Goal: Information Seeking & Learning: Find specific fact

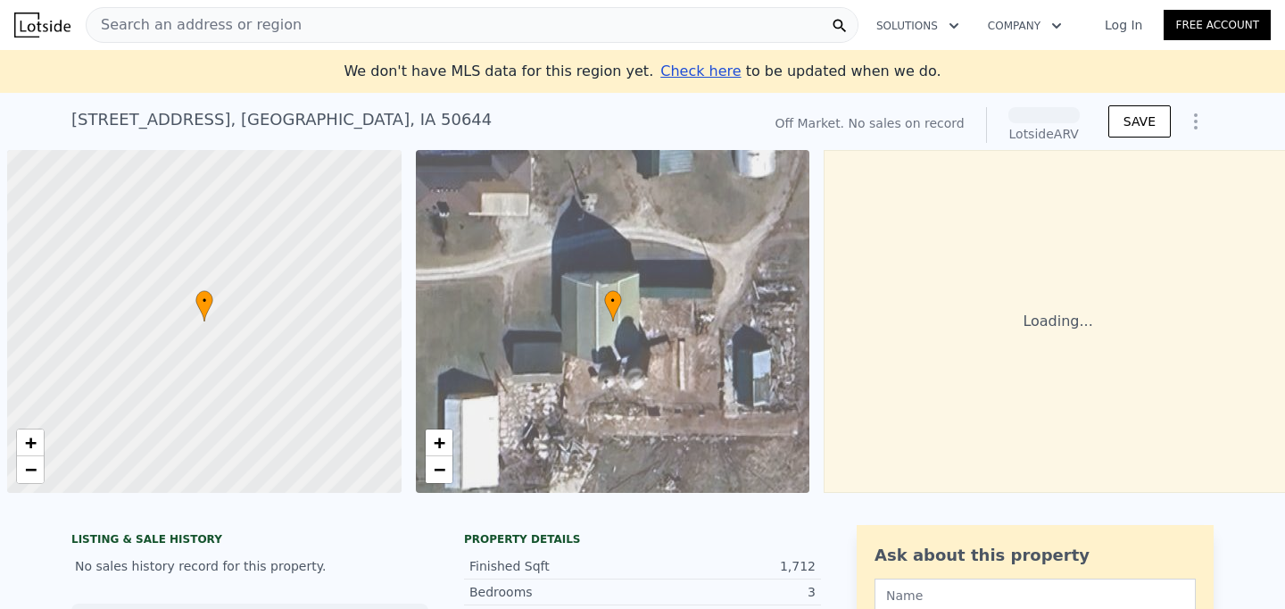
scroll to position [0, 7]
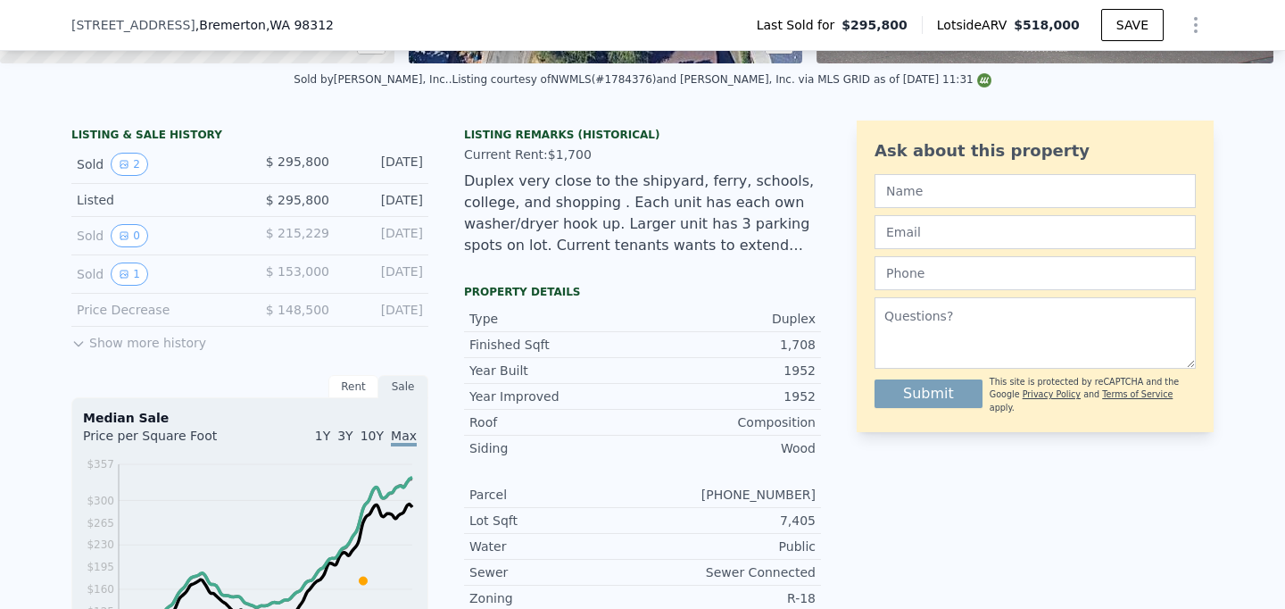
scroll to position [381, 0]
click at [132, 166] on button "2" at bounding box center [129, 163] width 37 height 23
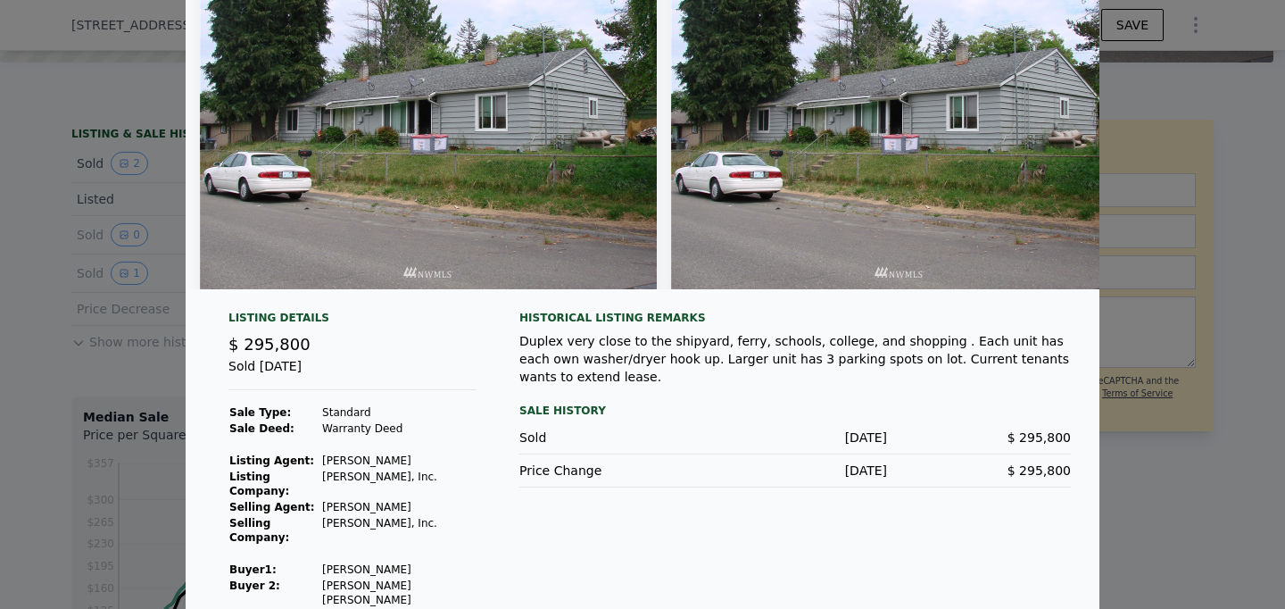
scroll to position [0, 0]
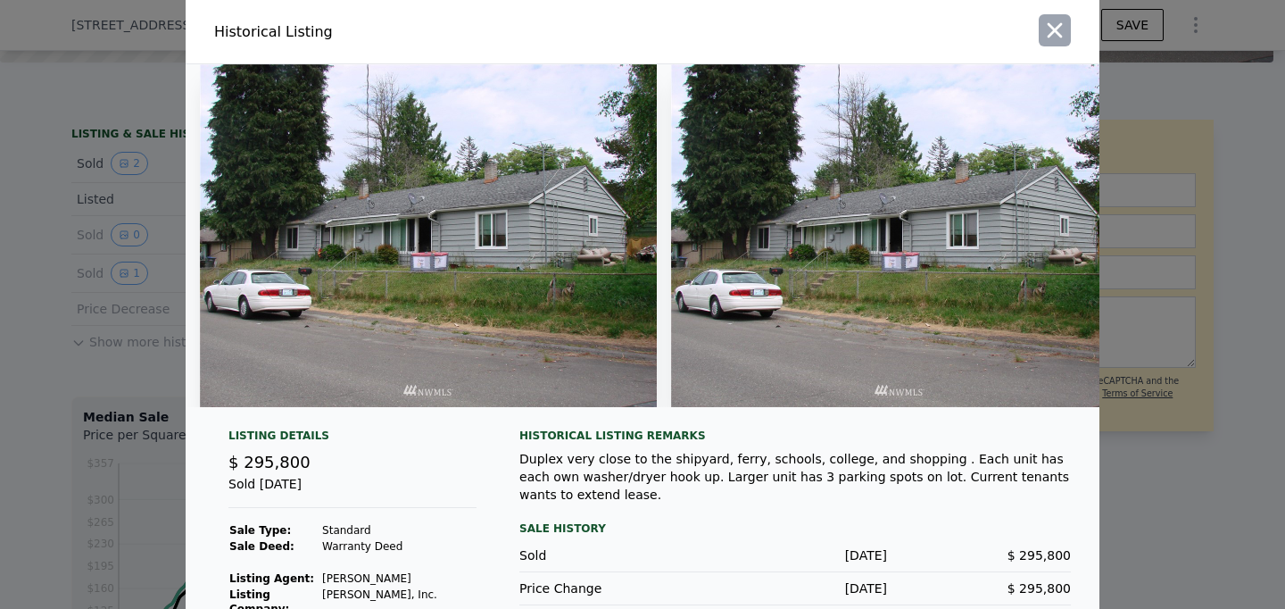
click at [1054, 25] on icon "button" at bounding box center [1054, 30] width 25 height 25
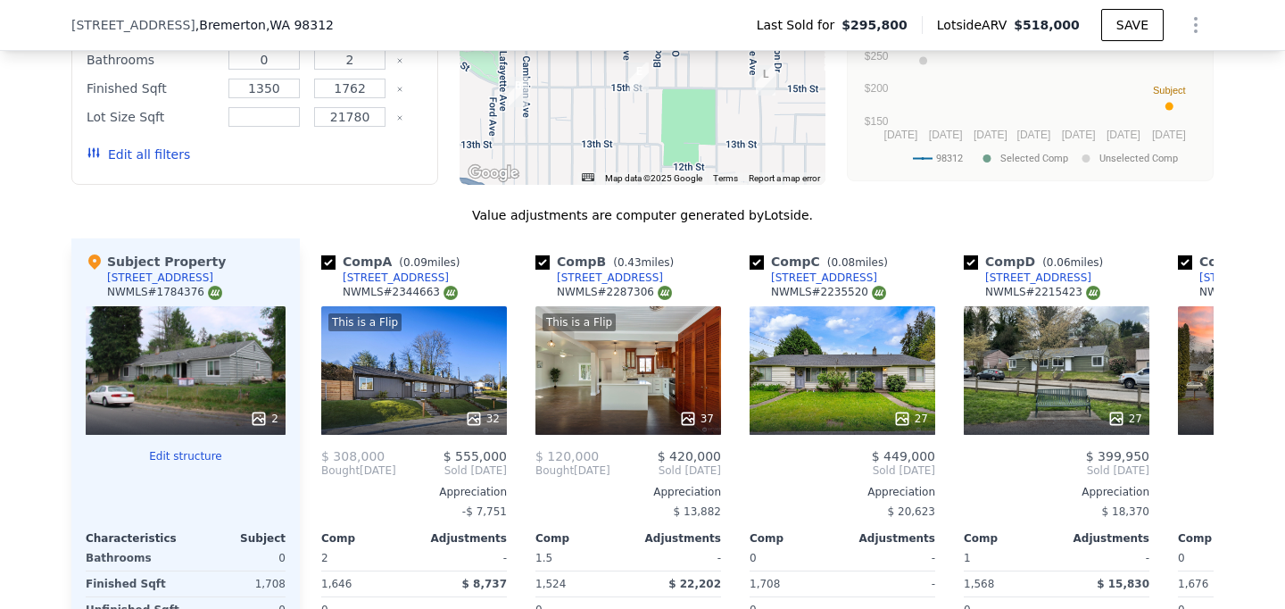
scroll to position [1710, 0]
